Goal: Transaction & Acquisition: Purchase product/service

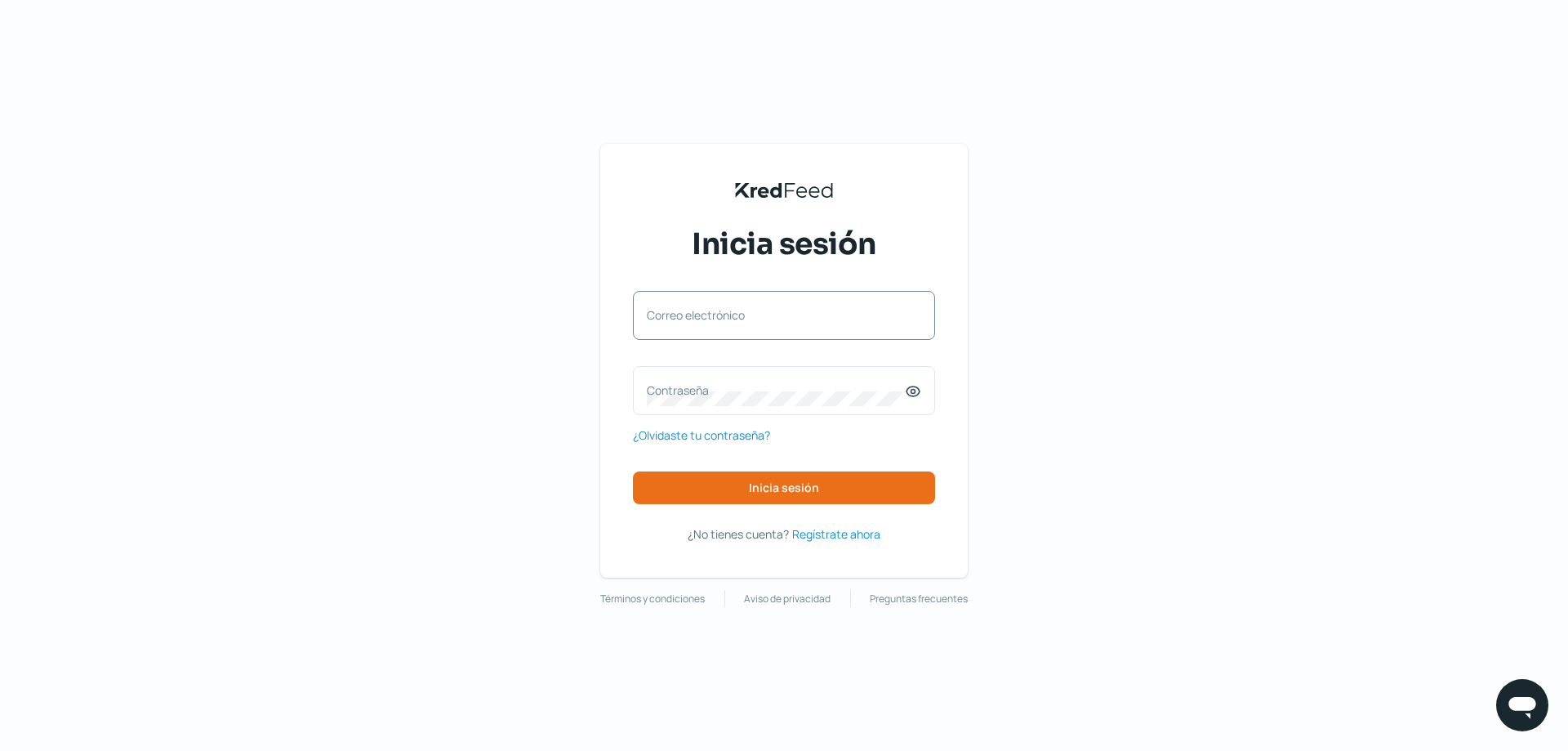
click at [706, 319] on label "Correo electrónico" at bounding box center [775, 315] width 258 height 15
click at [706, 319] on input "Correo electrónico" at bounding box center [784, 323] width 274 height 14
click at [711, 320] on input "Correo electrónico" at bounding box center [784, 323] width 274 height 14
type input "[EMAIL_ADDRESS][DOMAIN_NAME]"
click at [725, 398] on label "Contraseña" at bounding box center [775, 390] width 258 height 15
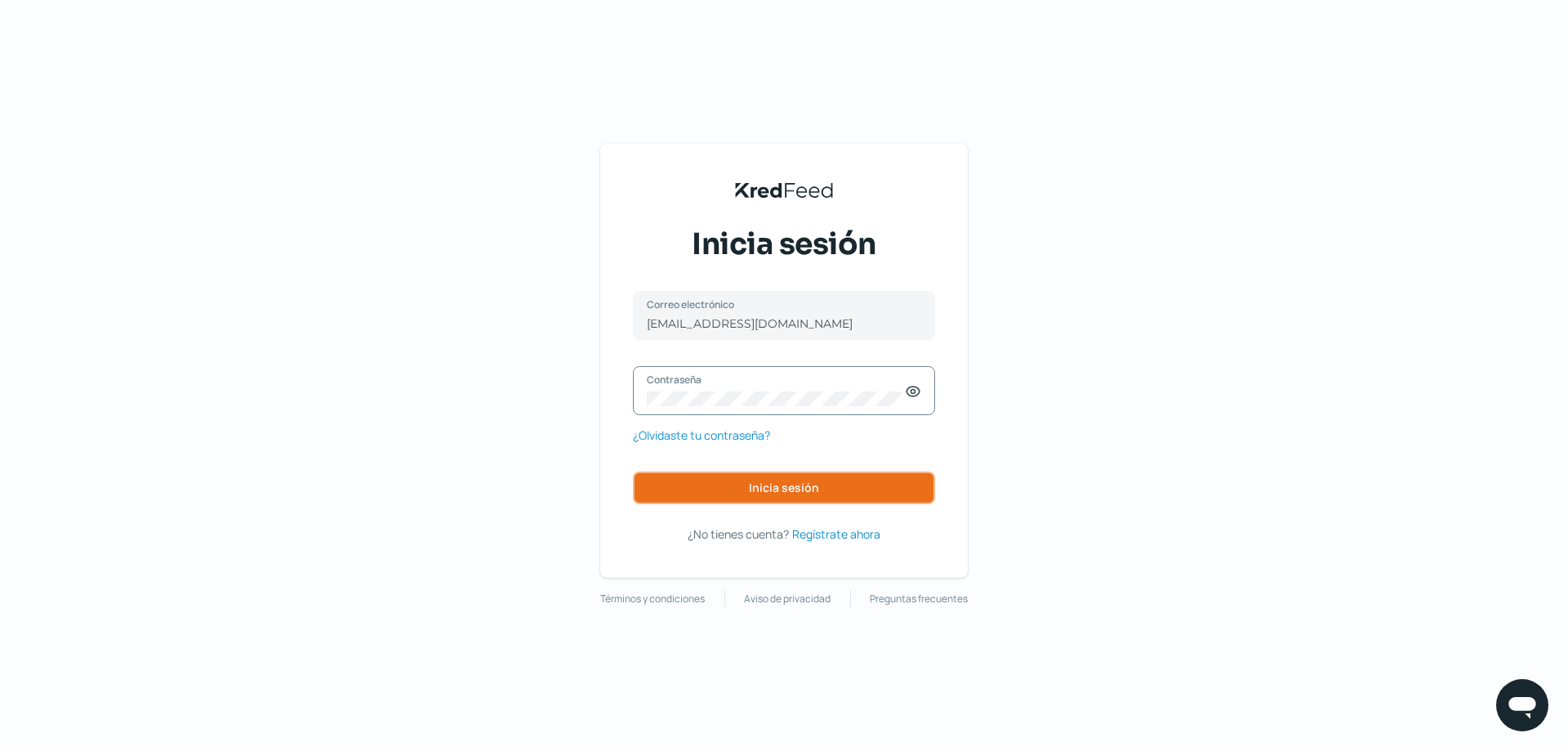
click at [745, 486] on button "Inicia sesión" at bounding box center [783, 487] width 302 height 32
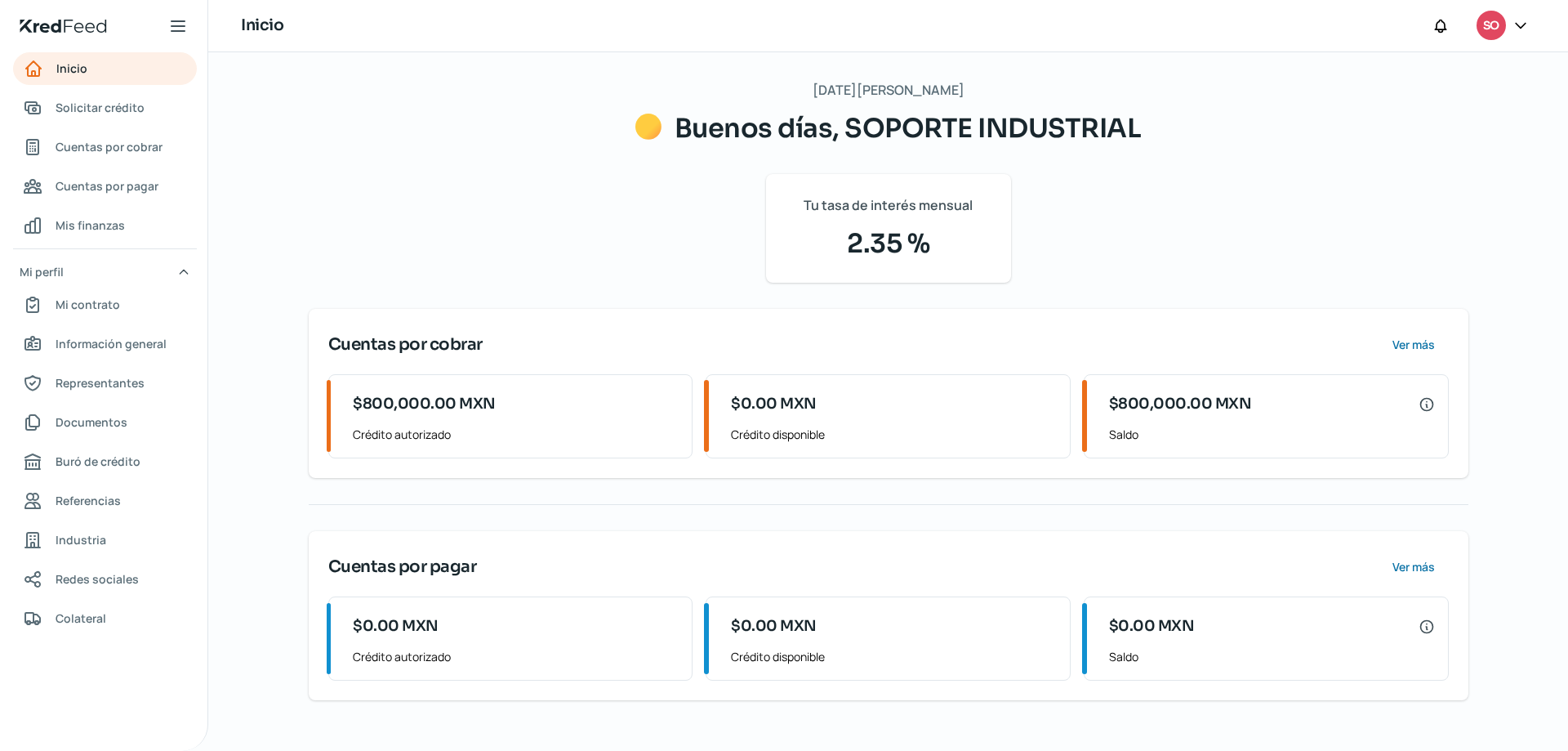
click at [1188, 415] on span "$800,000.00 MXN" at bounding box center [1180, 404] width 143 height 22
click at [1430, 399] on icon at bounding box center [1426, 404] width 16 height 16
click at [1411, 340] on span "Ver más" at bounding box center [1412, 345] width 43 height 11
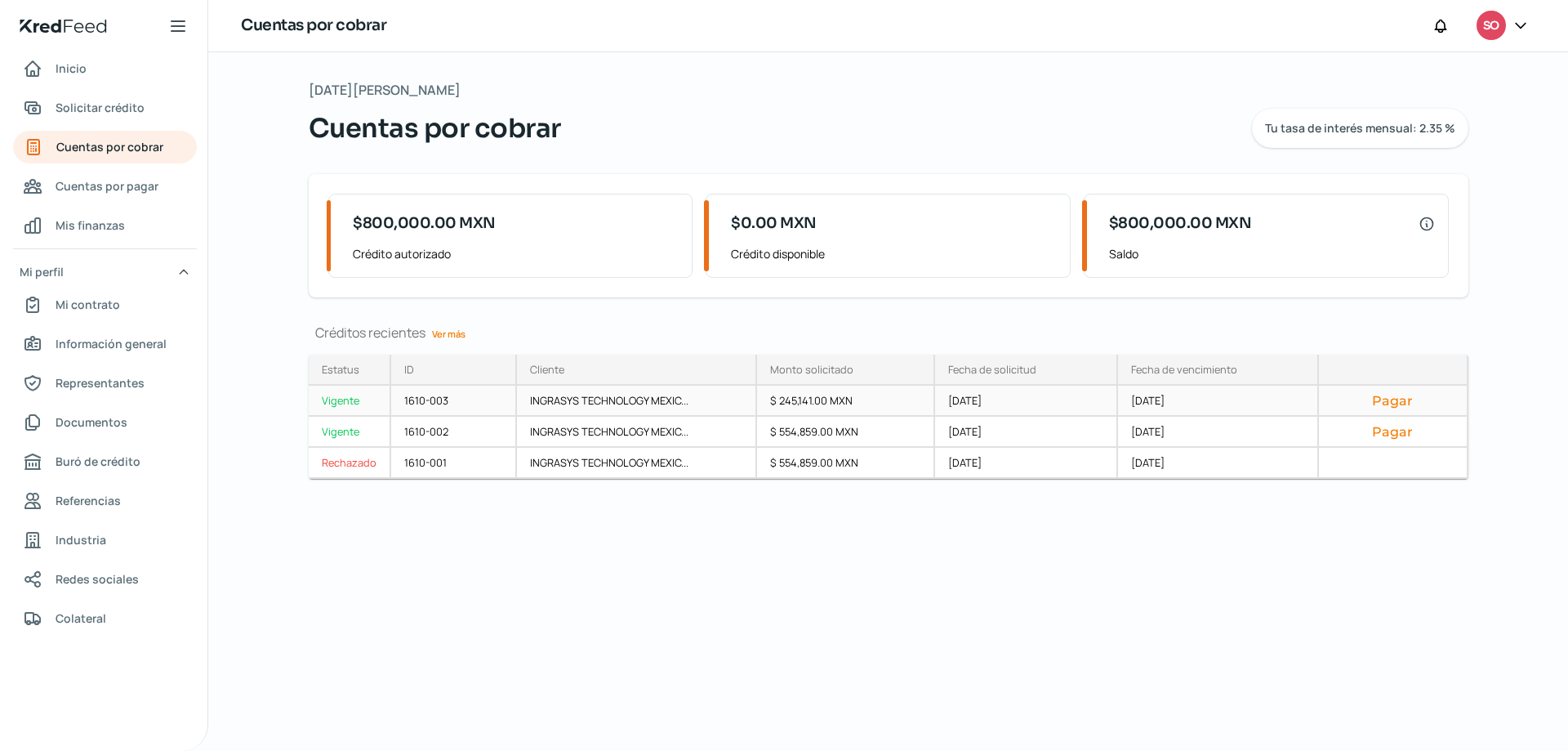
click at [1383, 394] on button "Pagar" at bounding box center [1392, 400] width 121 height 16
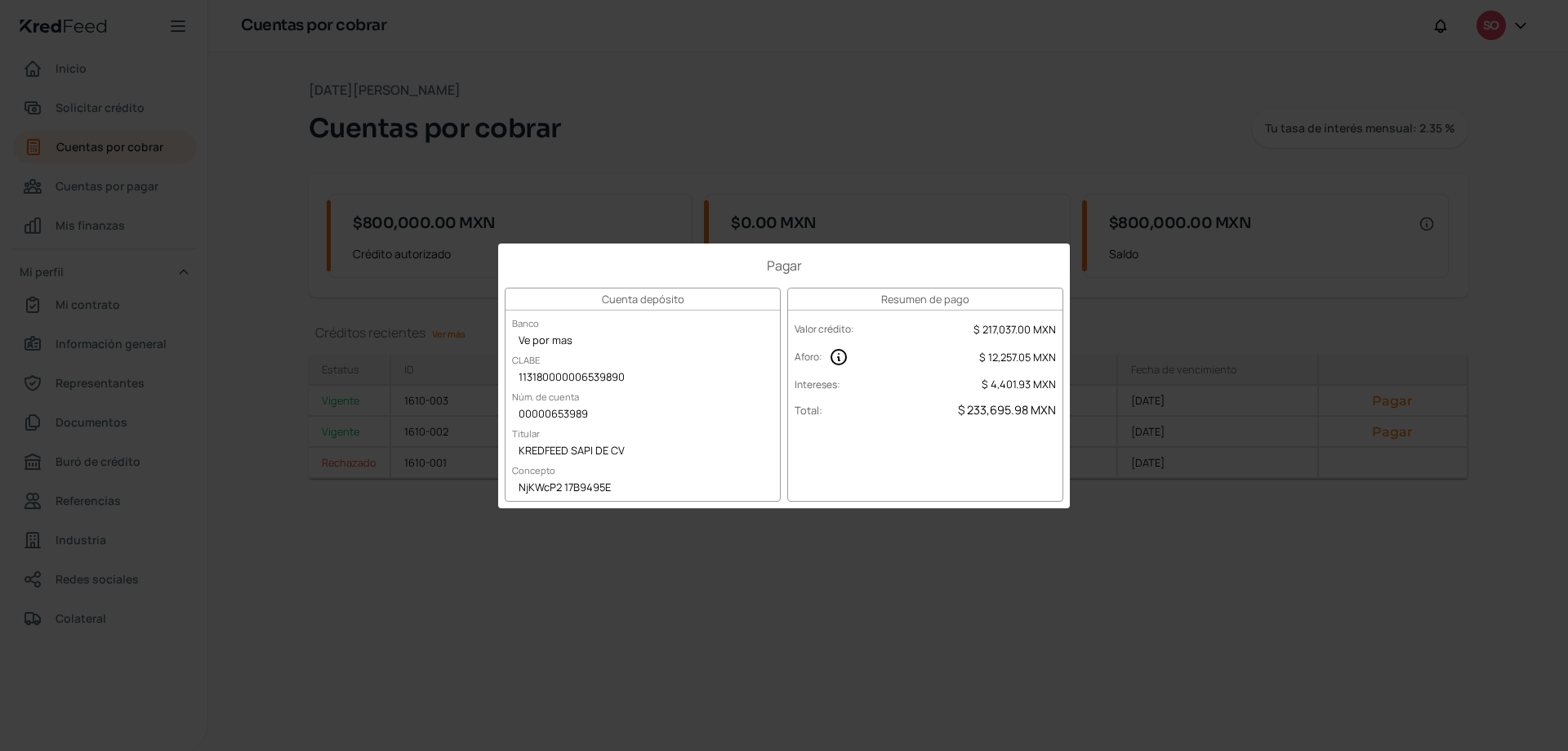
click at [1287, 326] on div "Pagar Cuenta depósito Banco Ve por mas CLABE 113180000006539890 Núm. de cuenta …" at bounding box center [784, 375] width 1568 height 751
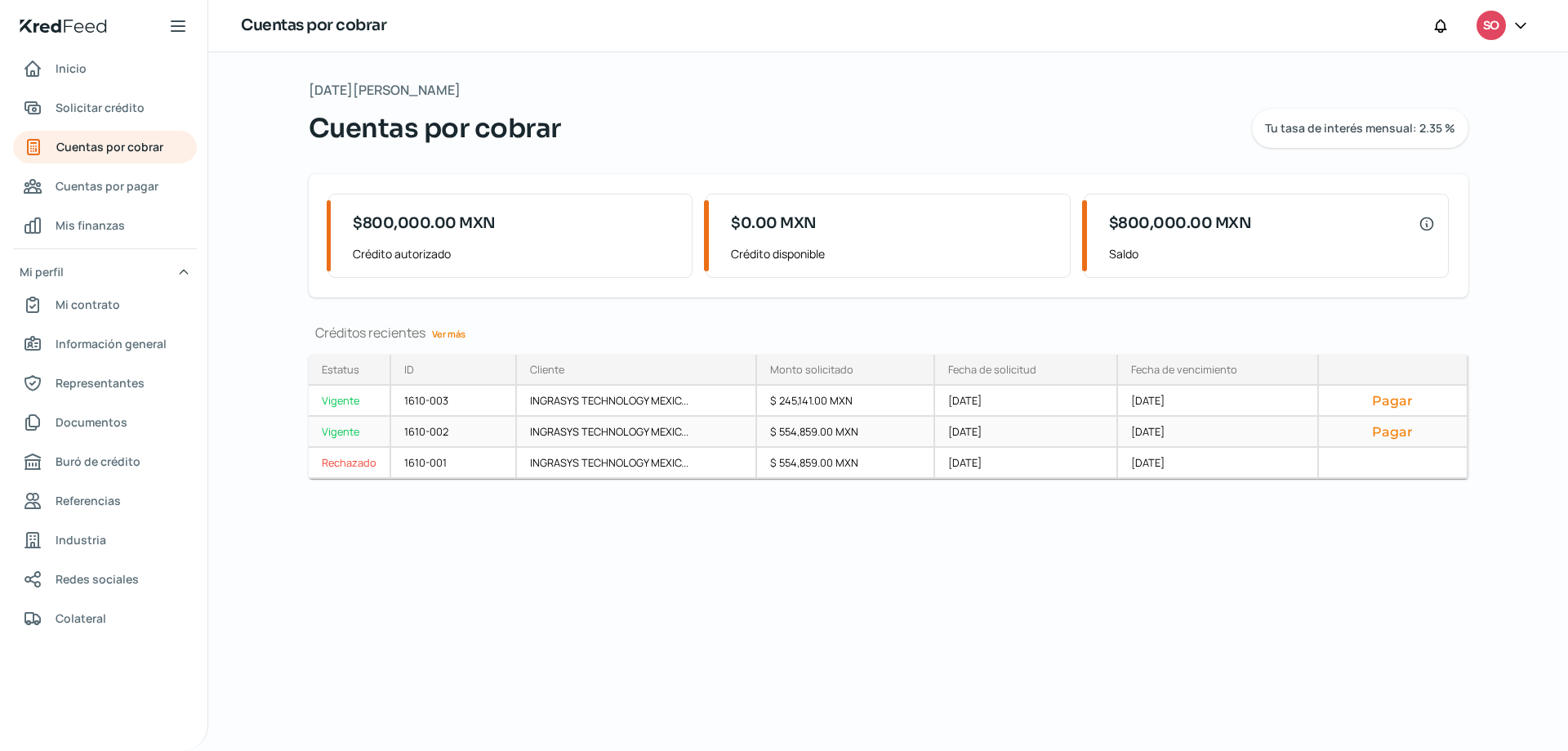
click at [1396, 430] on button "Pagar" at bounding box center [1392, 430] width 121 height 16
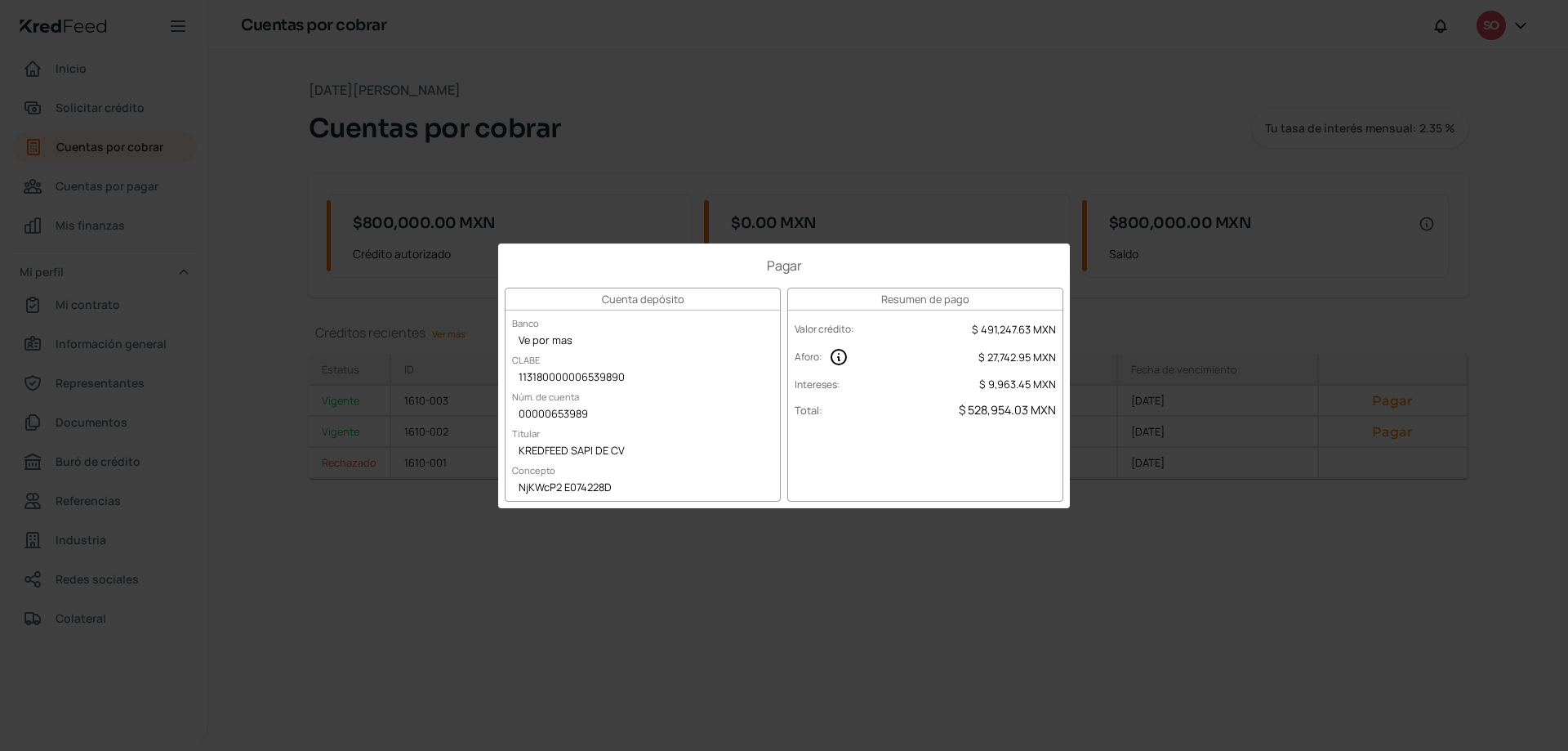
click at [1285, 235] on div "Pagar Cuenta depósito Banco Ve por mas CLABE 113180000006539890 Núm. de cuenta …" at bounding box center [784, 375] width 1568 height 751
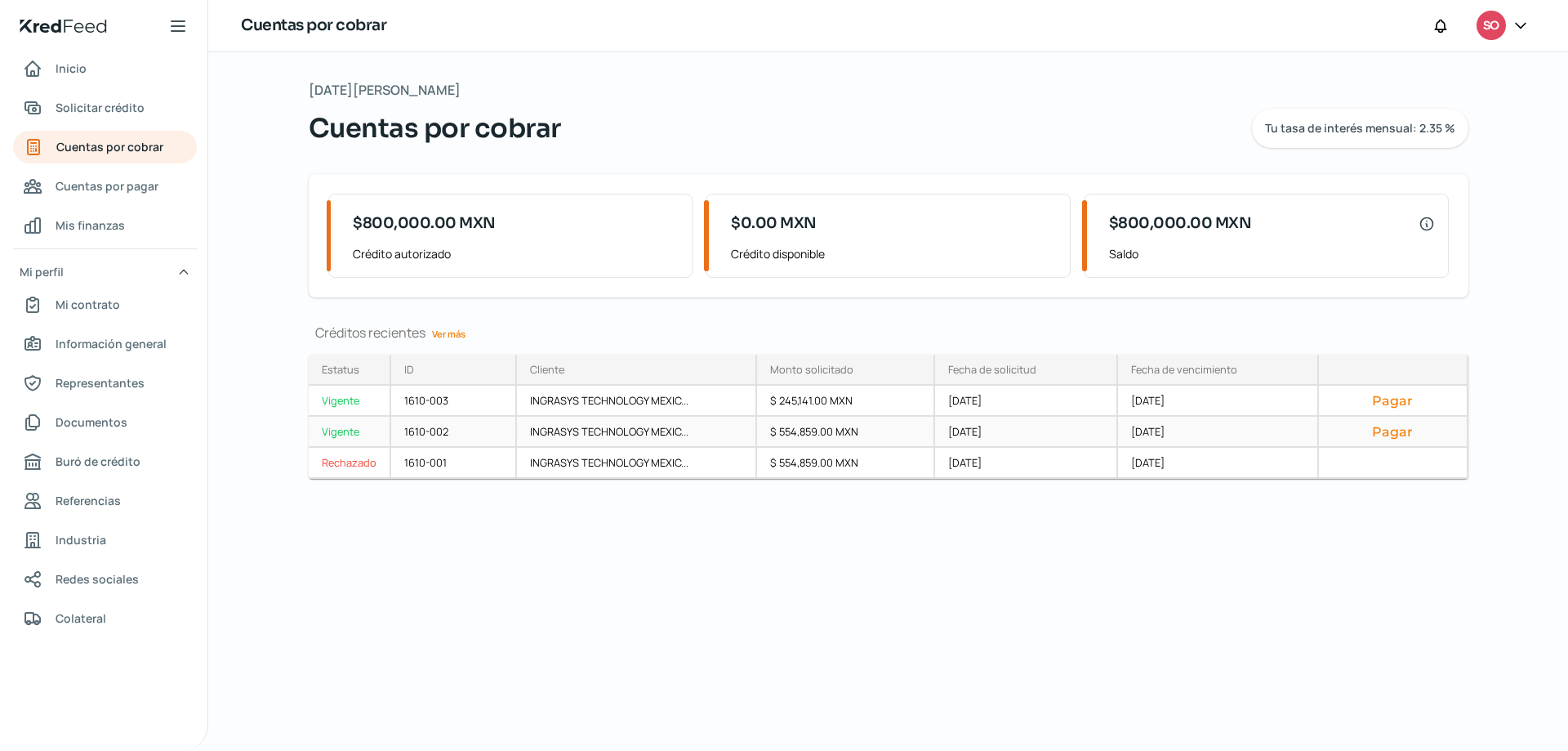
click at [1393, 429] on button "Pagar" at bounding box center [1392, 430] width 121 height 16
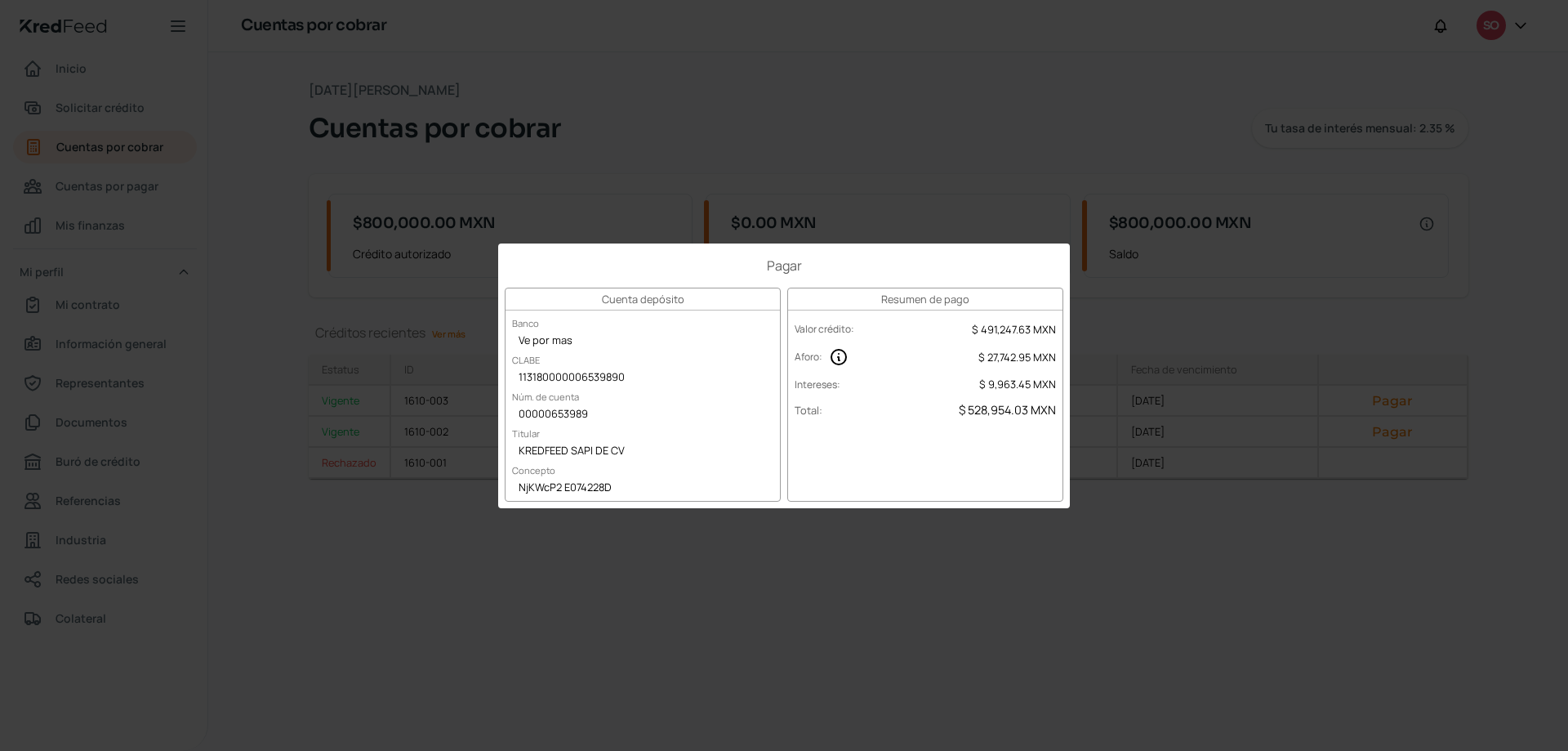
click at [1157, 312] on div "Pagar Cuenta depósito Banco Ve por mas CLABE 113180000006539890 Núm. de cuenta …" at bounding box center [784, 375] width 1568 height 751
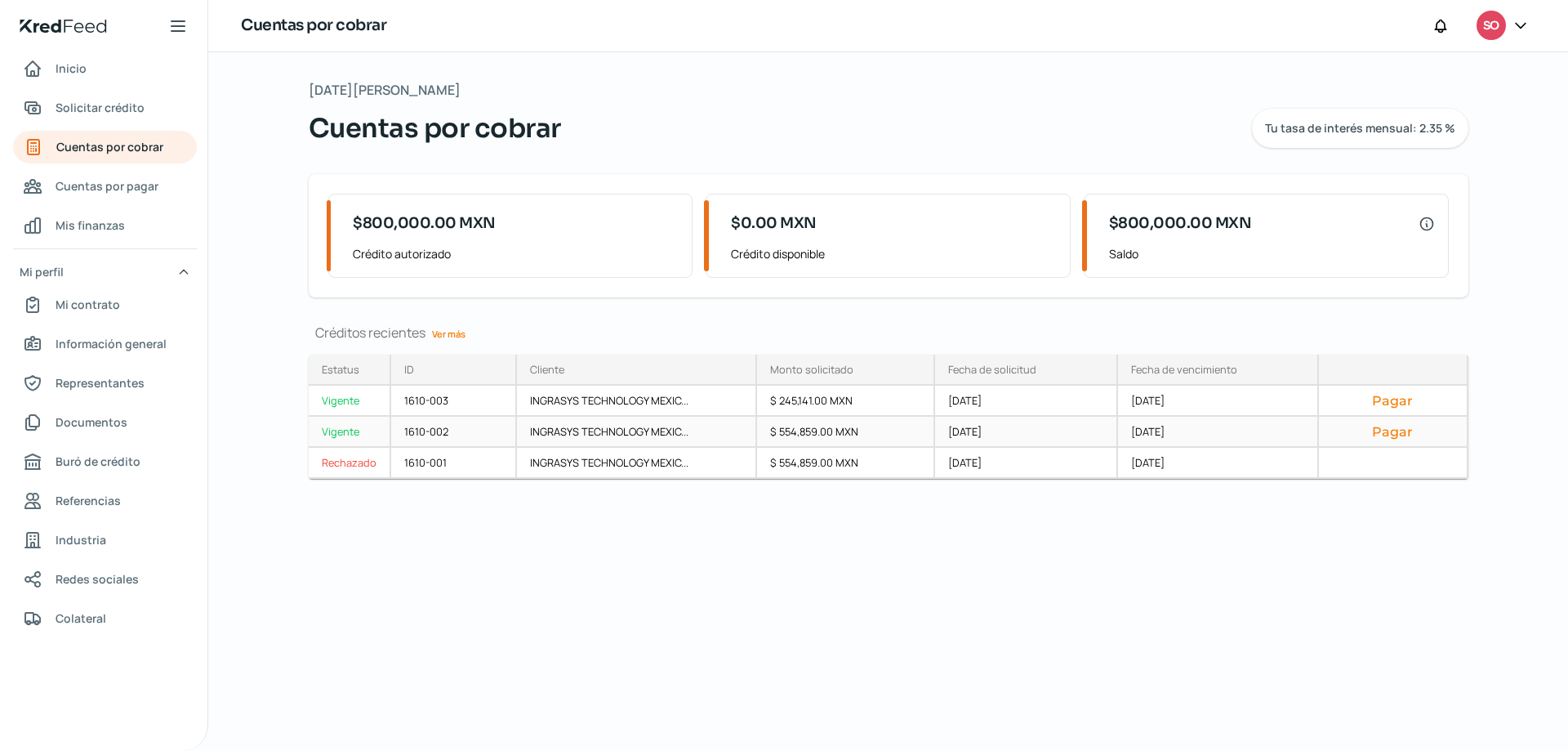
click at [1377, 426] on button "Pagar" at bounding box center [1392, 430] width 121 height 16
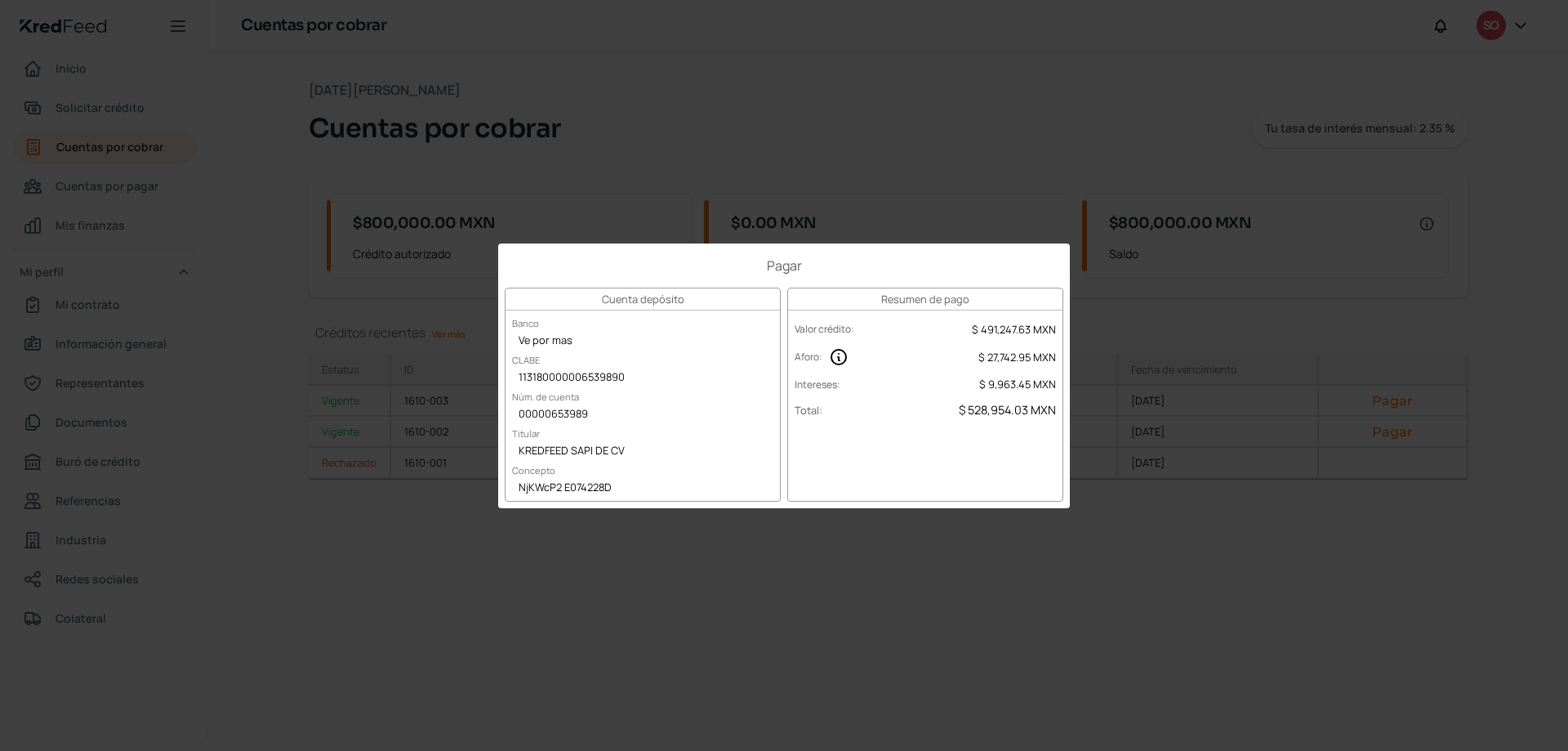
click at [873, 144] on div "Pagar Cuenta depósito Banco Ve por mas CLABE 113180000006539890 Núm. de cuenta …" at bounding box center [784, 375] width 1568 height 751
